Goal: Use online tool/utility: Use online tool/utility

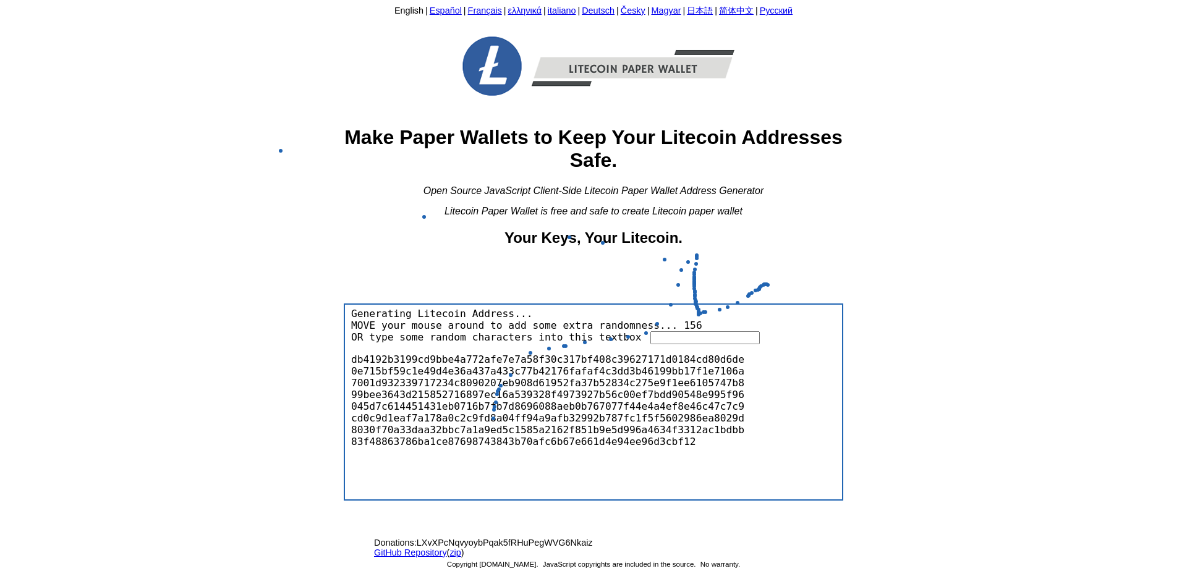
click at [492, 420] on div "db4192b3199cd9bbe4a772afe7e7a58f30c317bf408c39627171d0184cd80d6de0e715bf59c1e49…" at bounding box center [549, 400] width 402 height 113
click at [815, 221] on body "English | Español | Français | ελληνικά | italiano | Deutsch | Česky | Magyar |…" at bounding box center [593, 291] width 1177 height 573
click at [651, 334] on input "text" at bounding box center [705, 337] width 109 height 13
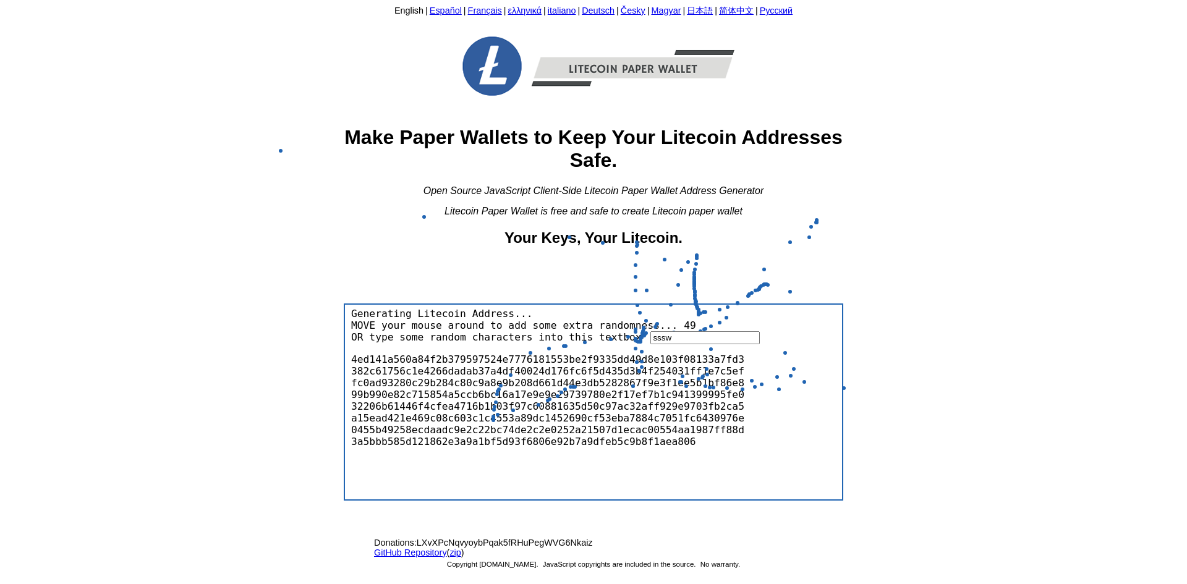
type input "sssw"
drag, startPoint x: 579, startPoint y: 61, endPoint x: 432, endPoint y: 35, distance: 148.8
click at [579, 61] on img at bounding box center [594, 66] width 334 height 89
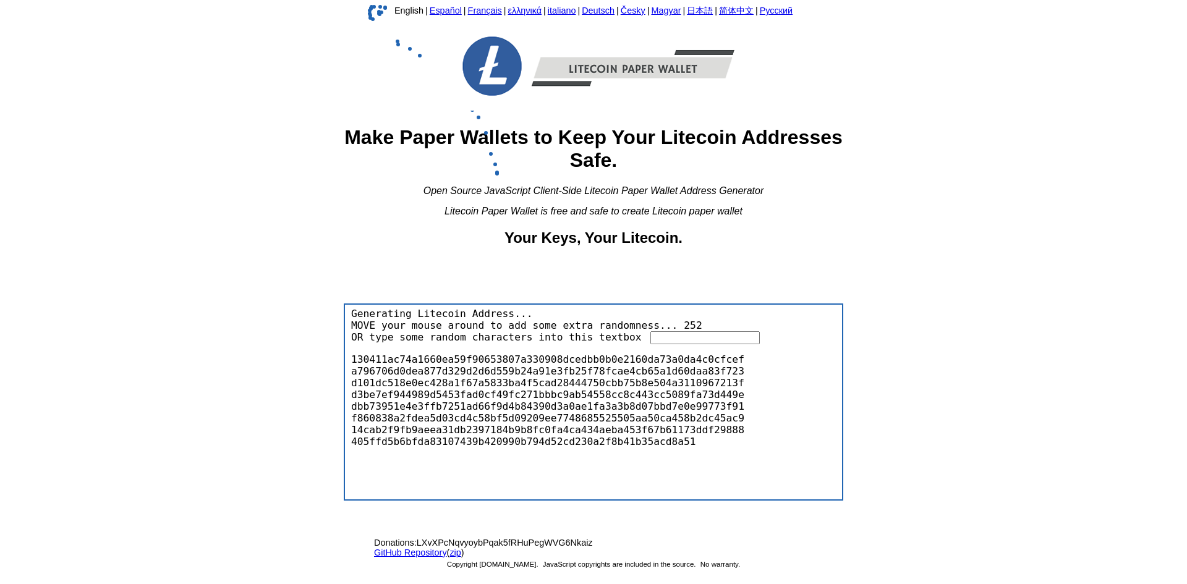
click at [395, 10] on link "English" at bounding box center [409, 11] width 29 height 10
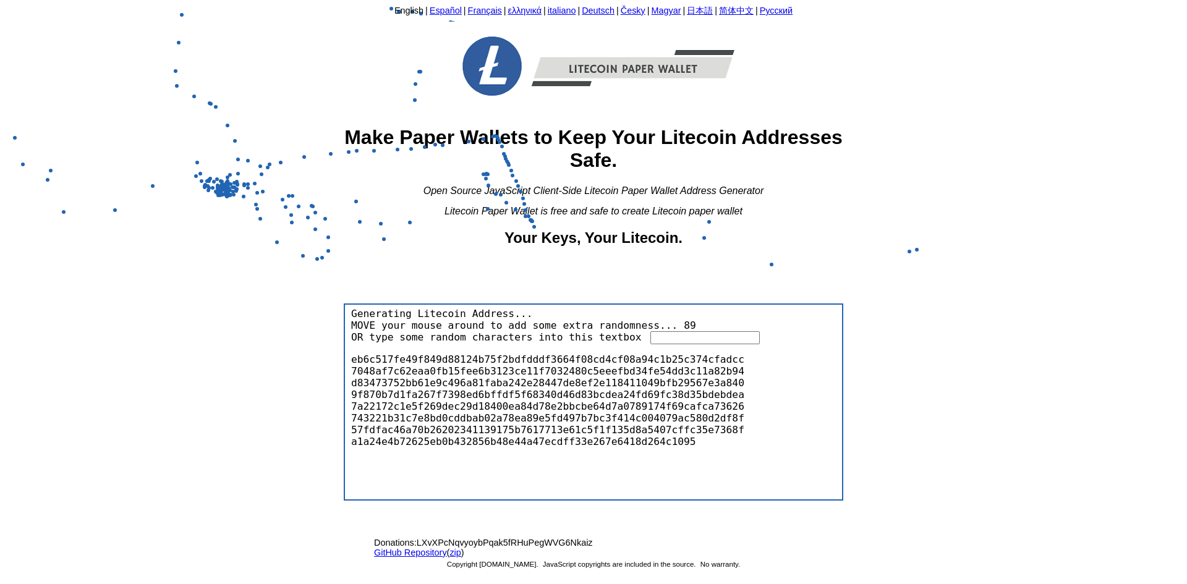
click at [396, 11] on link "English" at bounding box center [409, 11] width 29 height 10
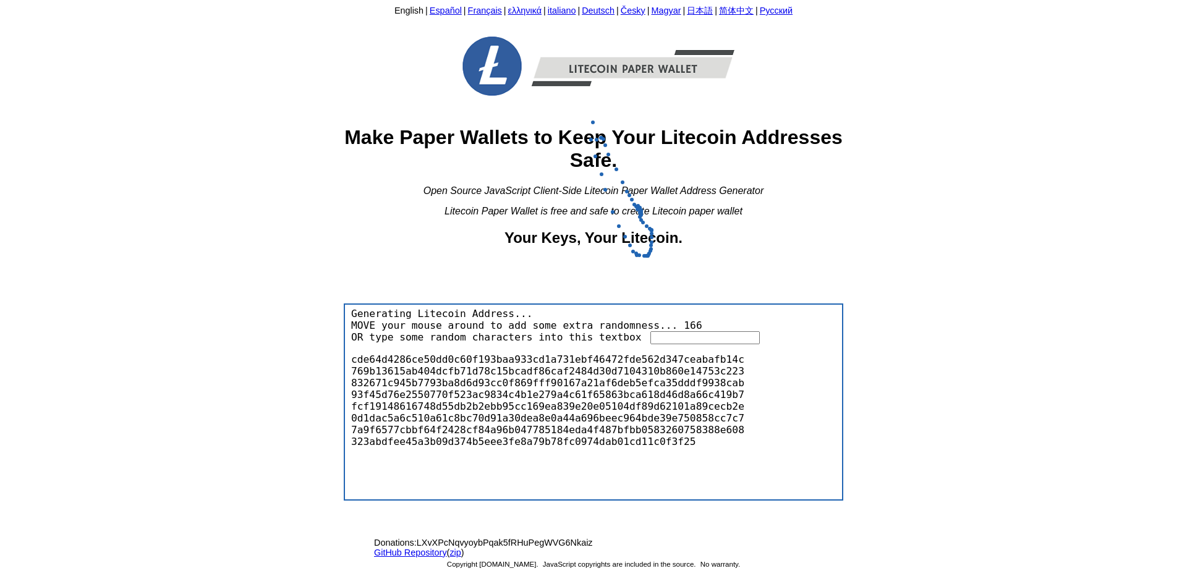
click at [587, 68] on img at bounding box center [594, 66] width 334 height 89
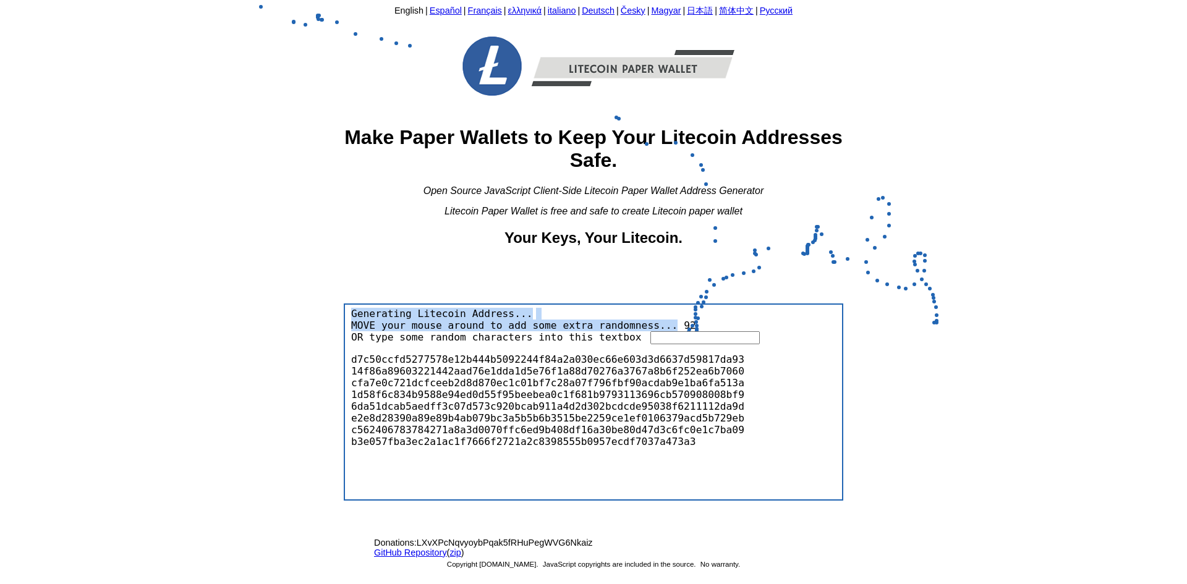
drag, startPoint x: 820, startPoint y: 233, endPoint x: 908, endPoint y: 318, distance: 122.4
click at [910, 319] on body "English | Español | Français | ελληνικά | italiano | Deutsch | Česky | Magyar |…" at bounding box center [593, 291] width 1177 height 573
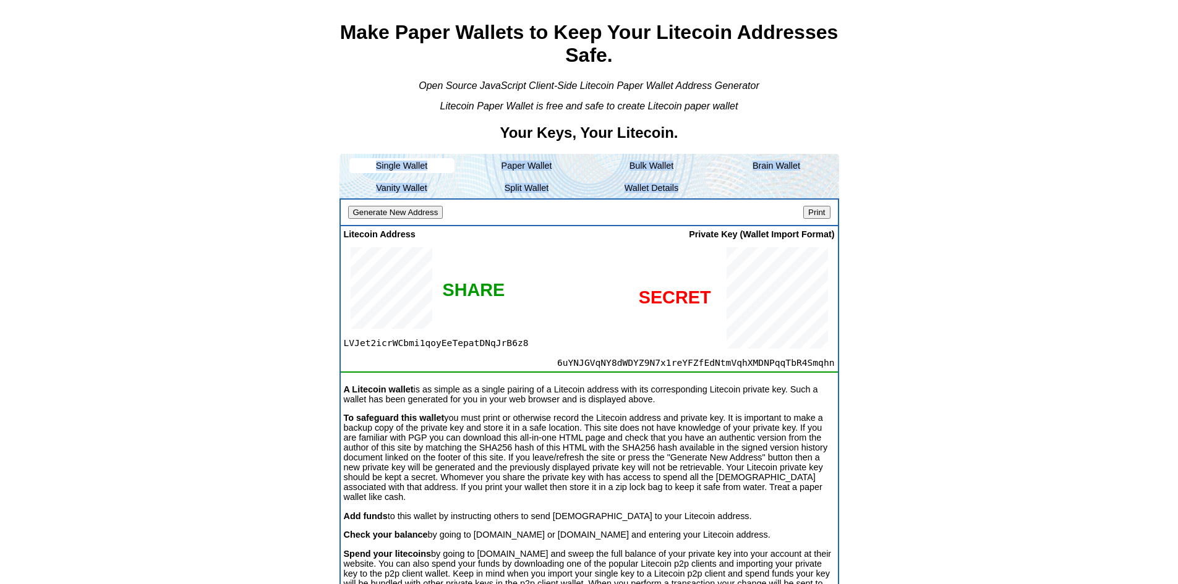
scroll to position [101, 0]
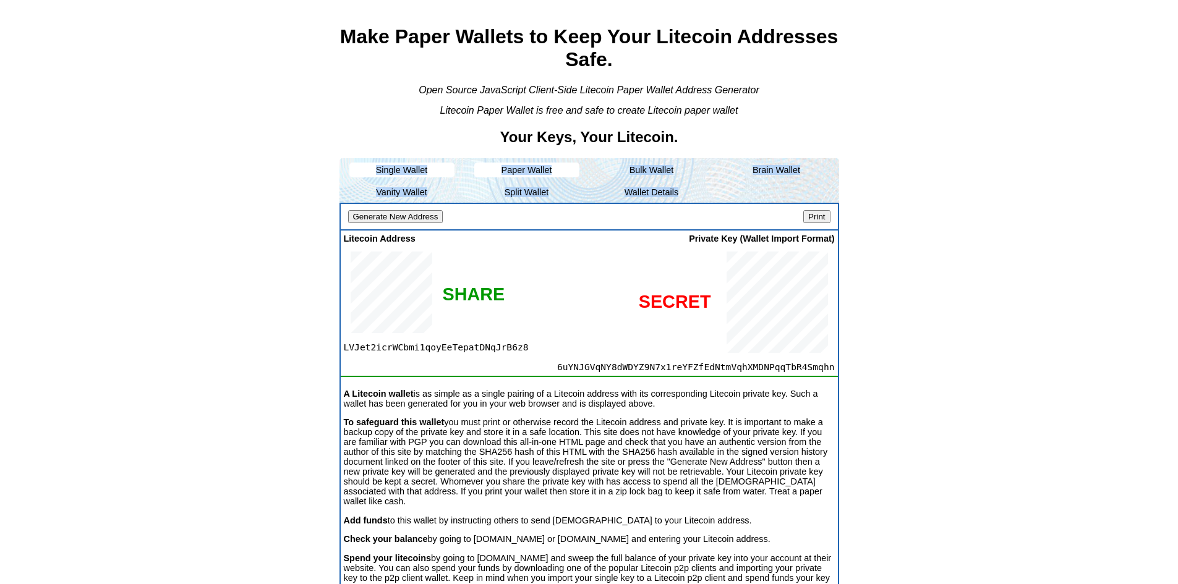
click at [534, 168] on li "Paper Wallet" at bounding box center [526, 170] width 105 height 15
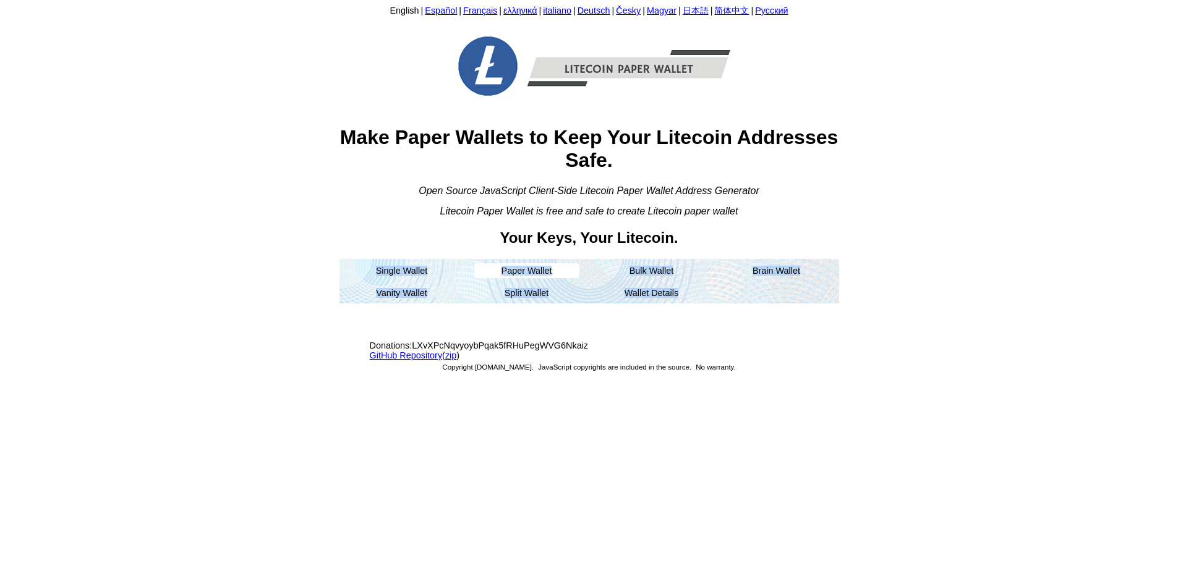
scroll to position [0, 0]
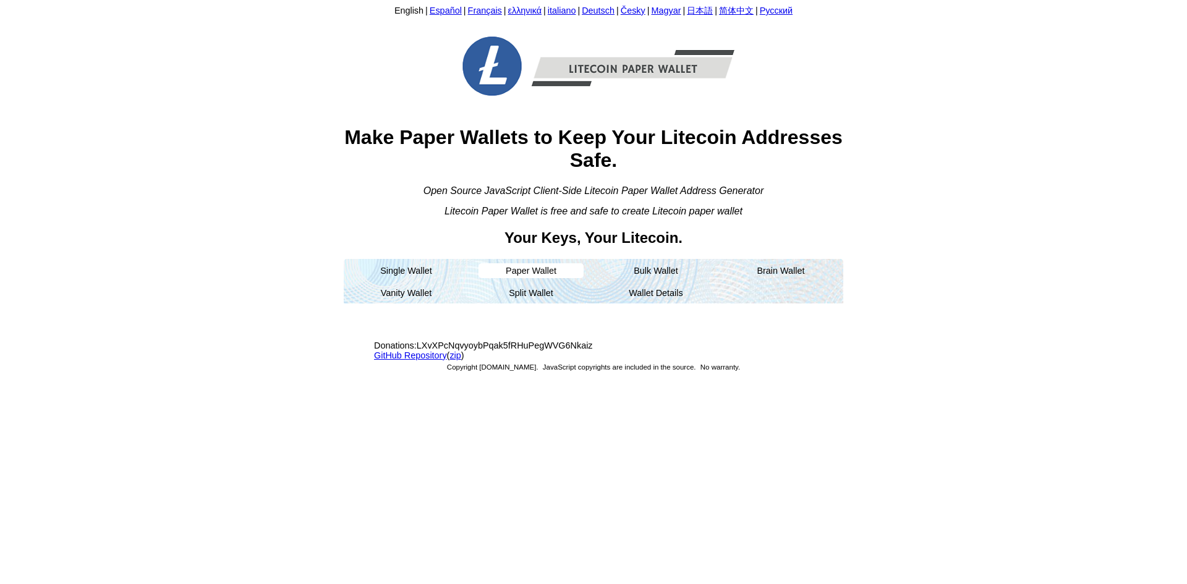
click at [512, 270] on li "Paper Wallet" at bounding box center [531, 270] width 105 height 15
click at [536, 271] on li "Paper Wallet" at bounding box center [531, 270] width 105 height 15
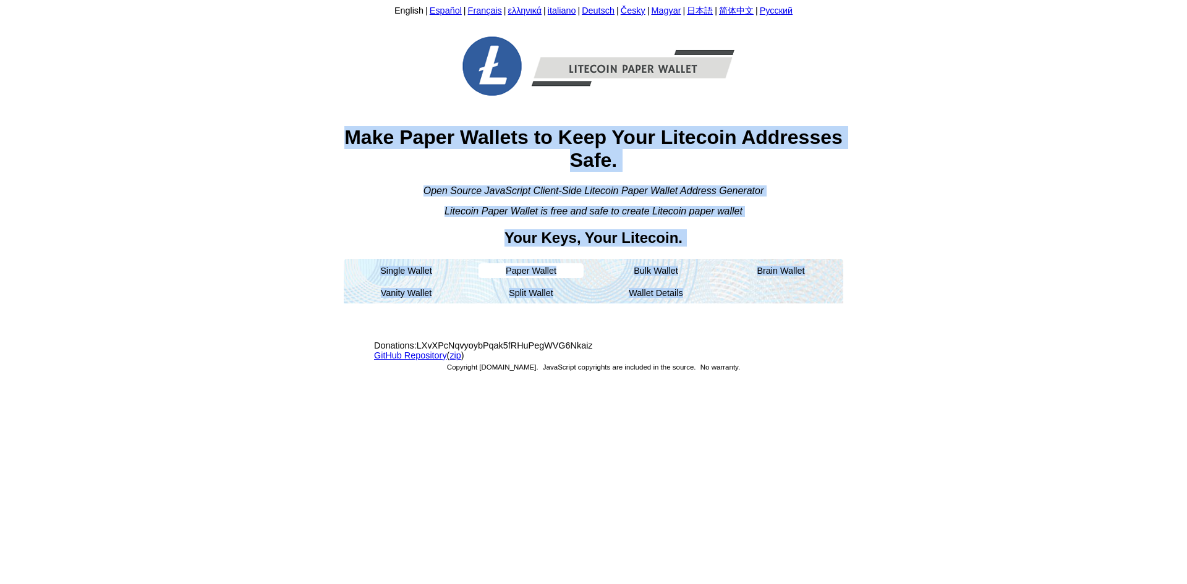
drag, startPoint x: 562, startPoint y: 171, endPoint x: 863, endPoint y: 292, distance: 324.3
click at [863, 292] on body "English | Español | Français | ελληνικά | italiano | Deutsch | Česky | Magyar |…" at bounding box center [593, 291] width 1177 height 573
copy div "Make Paper Wallets to Keep Your Litecoin Addresses Safe. Open Source JavaScript…"
click at [655, 296] on li "Wallet Details" at bounding box center [656, 293] width 105 height 15
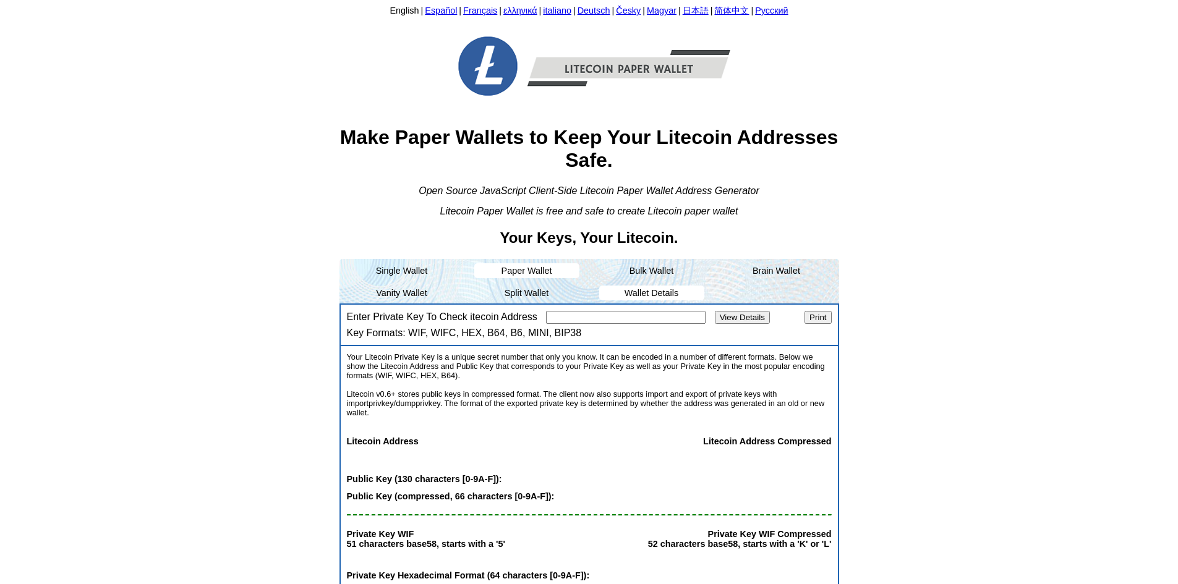
drag, startPoint x: 803, startPoint y: 283, endPoint x: 728, endPoint y: 317, distance: 81.4
click at [803, 283] on ul "Single Wallet Paper Wallet Bulk Wallet Brain Wallet Vanity Wallet Split Wallet …" at bounding box center [589, 281] width 500 height 45
click at [660, 314] on input "Enter Private Key To Check itecoin Address" at bounding box center [626, 317] width 160 height 13
paste input "9680b8ae5e7293f27fb1d82ee488343656354406323a2b281e0eeed7e6855c2c"
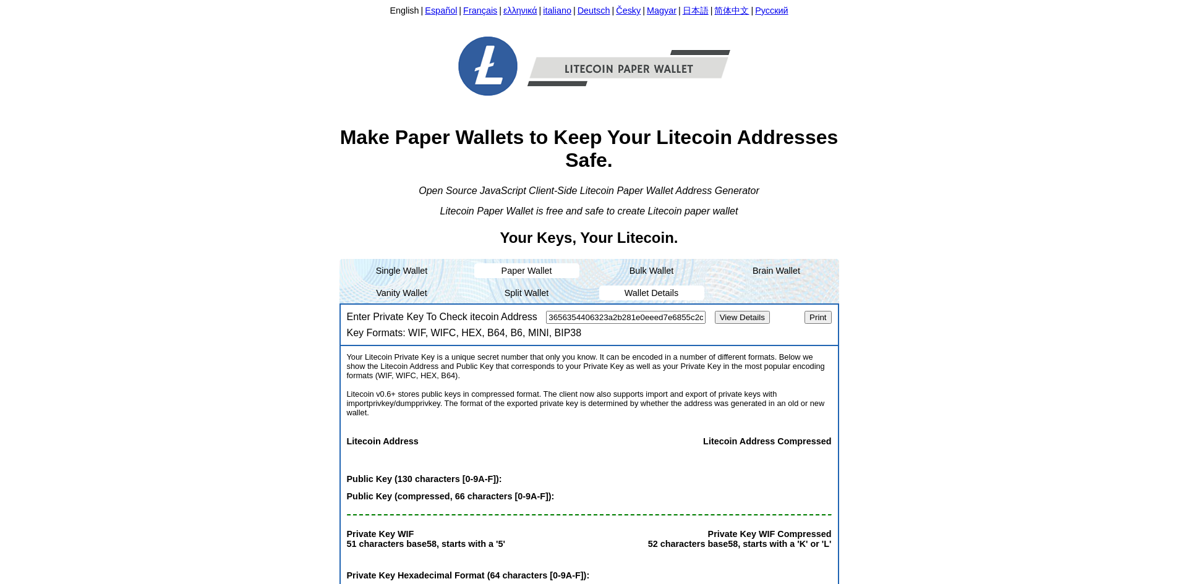
type input "9680b8ae5e7293f27fb1d82ee488343656354406323a2b281e0eeed7e6855c2c"
click at [721, 312] on input "View Details" at bounding box center [742, 317] width 55 height 13
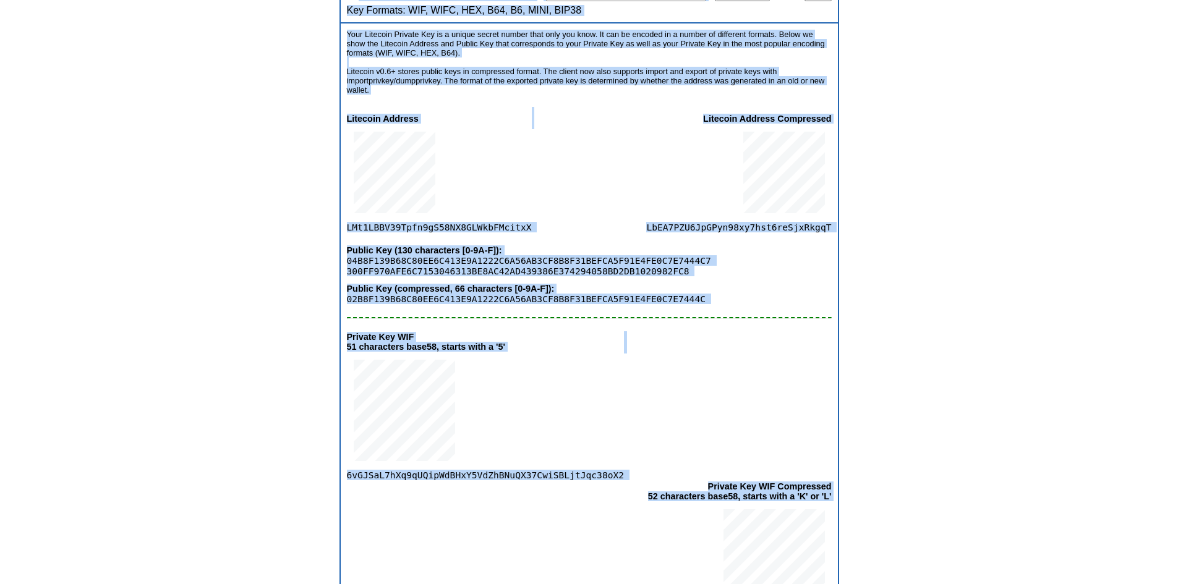
scroll to position [539, 0]
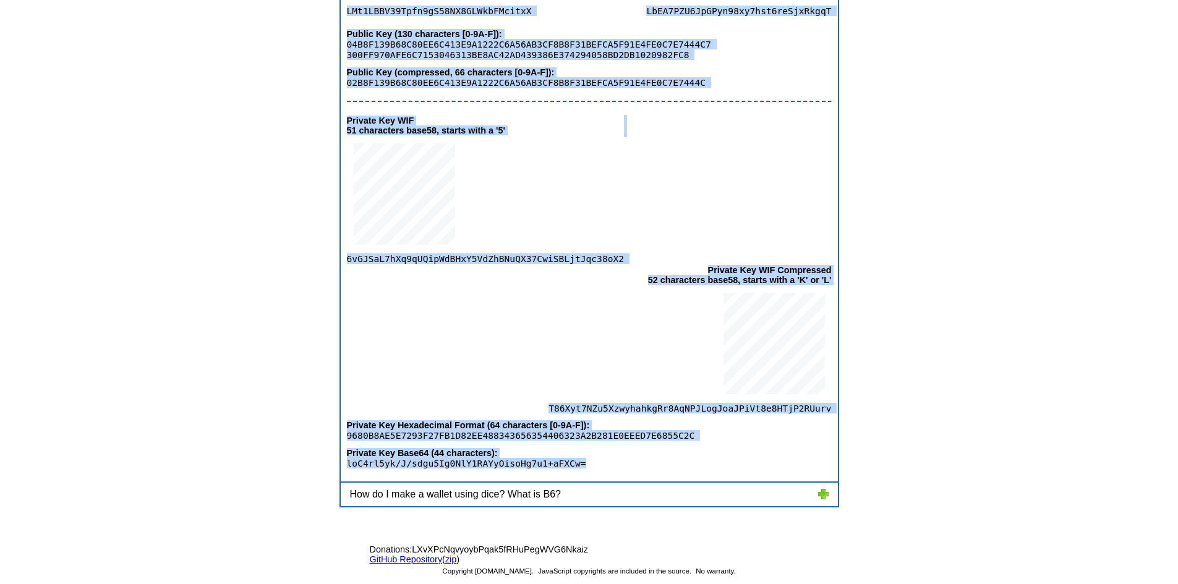
drag, startPoint x: 473, startPoint y: 175, endPoint x: 745, endPoint y: 479, distance: 407.7
click at [745, 479] on div "Enter Private Key To Check itecoin Address 9680b8ae5e7293f27fb1d82ee48834365635…" at bounding box center [589, 135] width 500 height 743
copy div "ter Private Key To Check itecoin Address Key Formats: WIF, WIFC, HEX, B64, B6, …"
